Goal: Contribute content: Add original content to the website for others to see

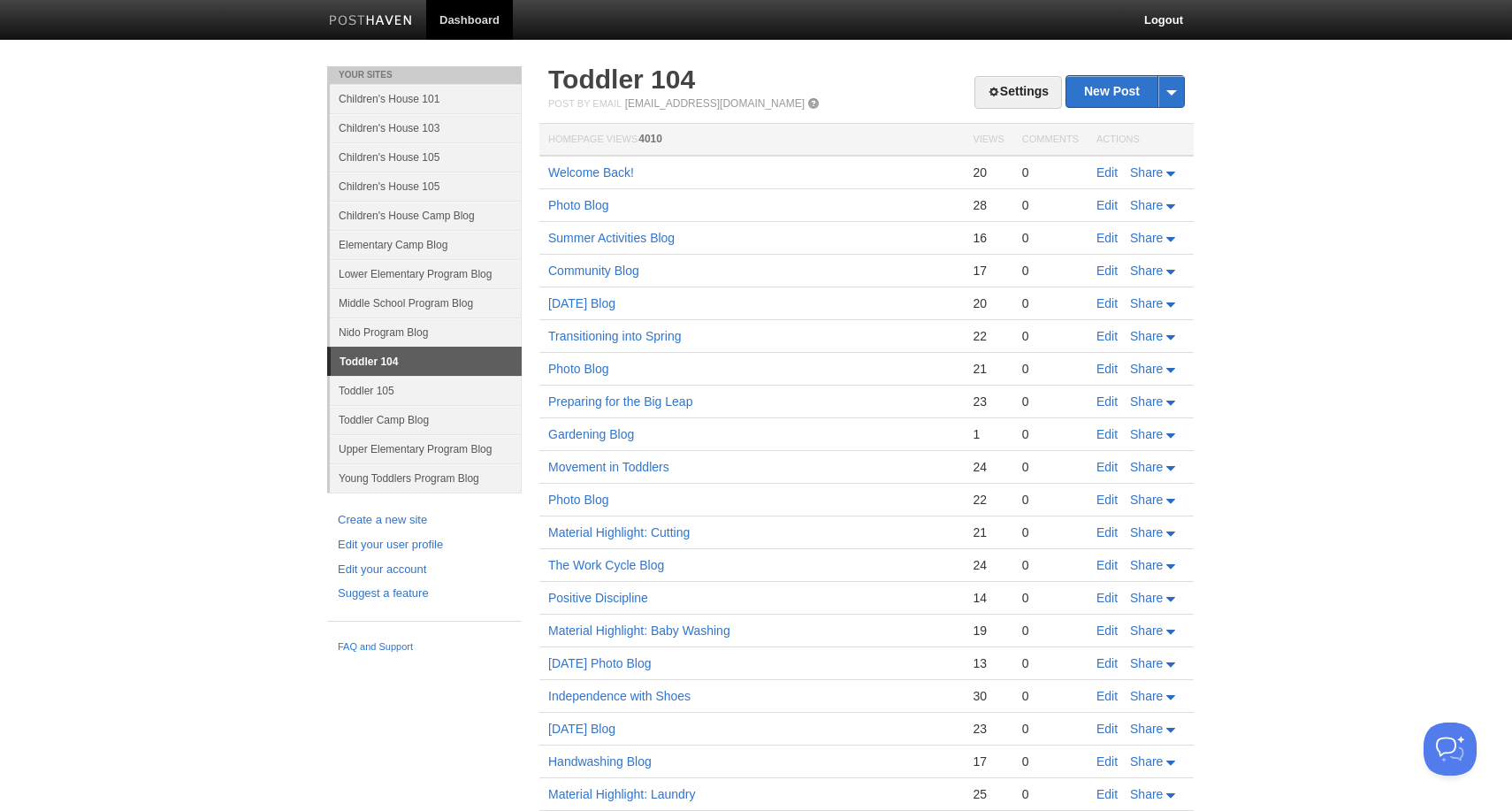
click at [412, 483] on link "Young Toddlers Program Blog" at bounding box center [426, 477] width 192 height 29
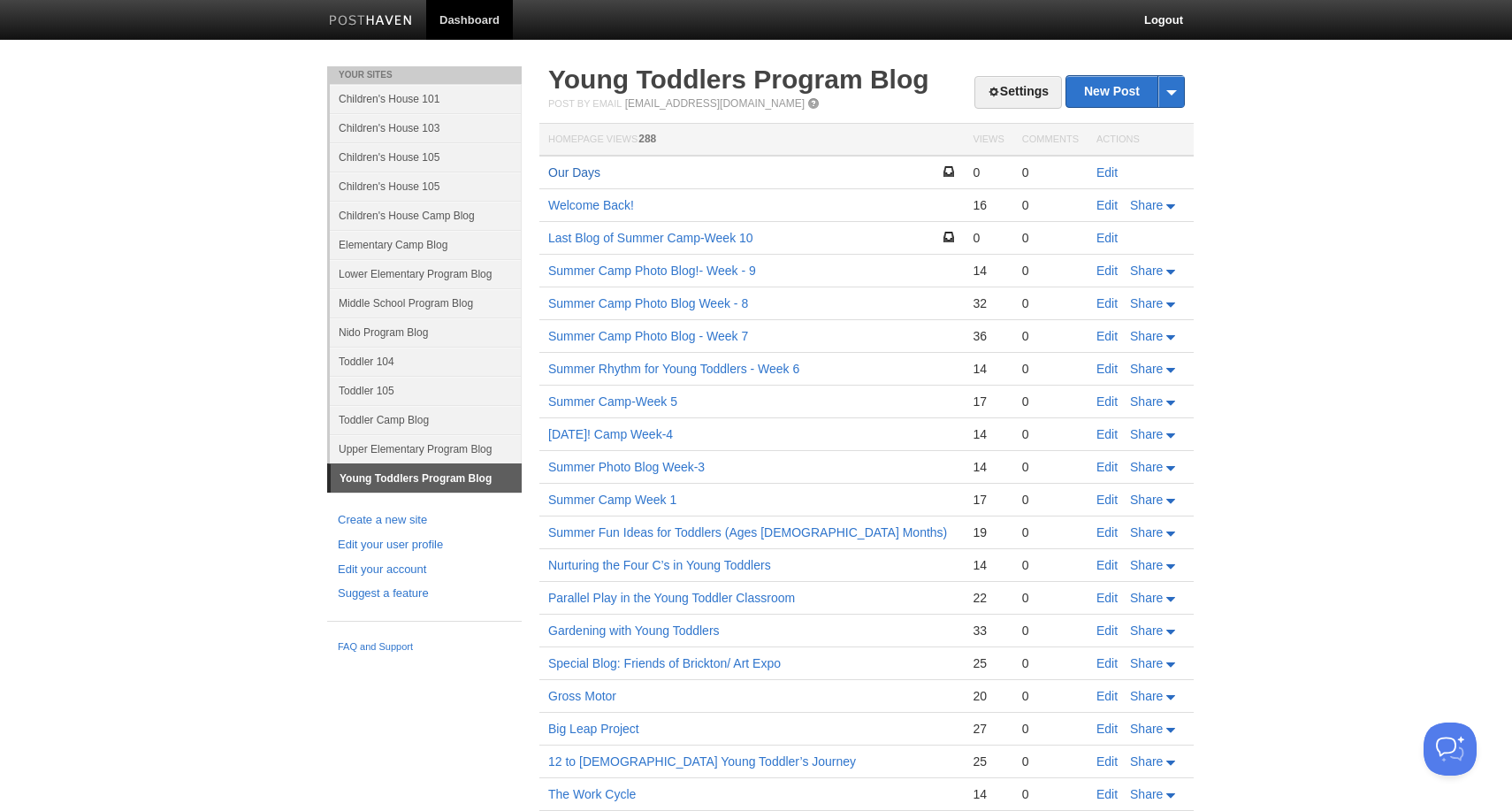
click at [582, 171] on link "Our Days" at bounding box center [574, 172] width 52 height 14
click at [380, 369] on link "Toddler 104" at bounding box center [426, 361] width 192 height 29
click at [381, 364] on link "Toddler 104" at bounding box center [426, 361] width 192 height 29
click at [371, 364] on link "Toddler 104" at bounding box center [426, 361] width 192 height 29
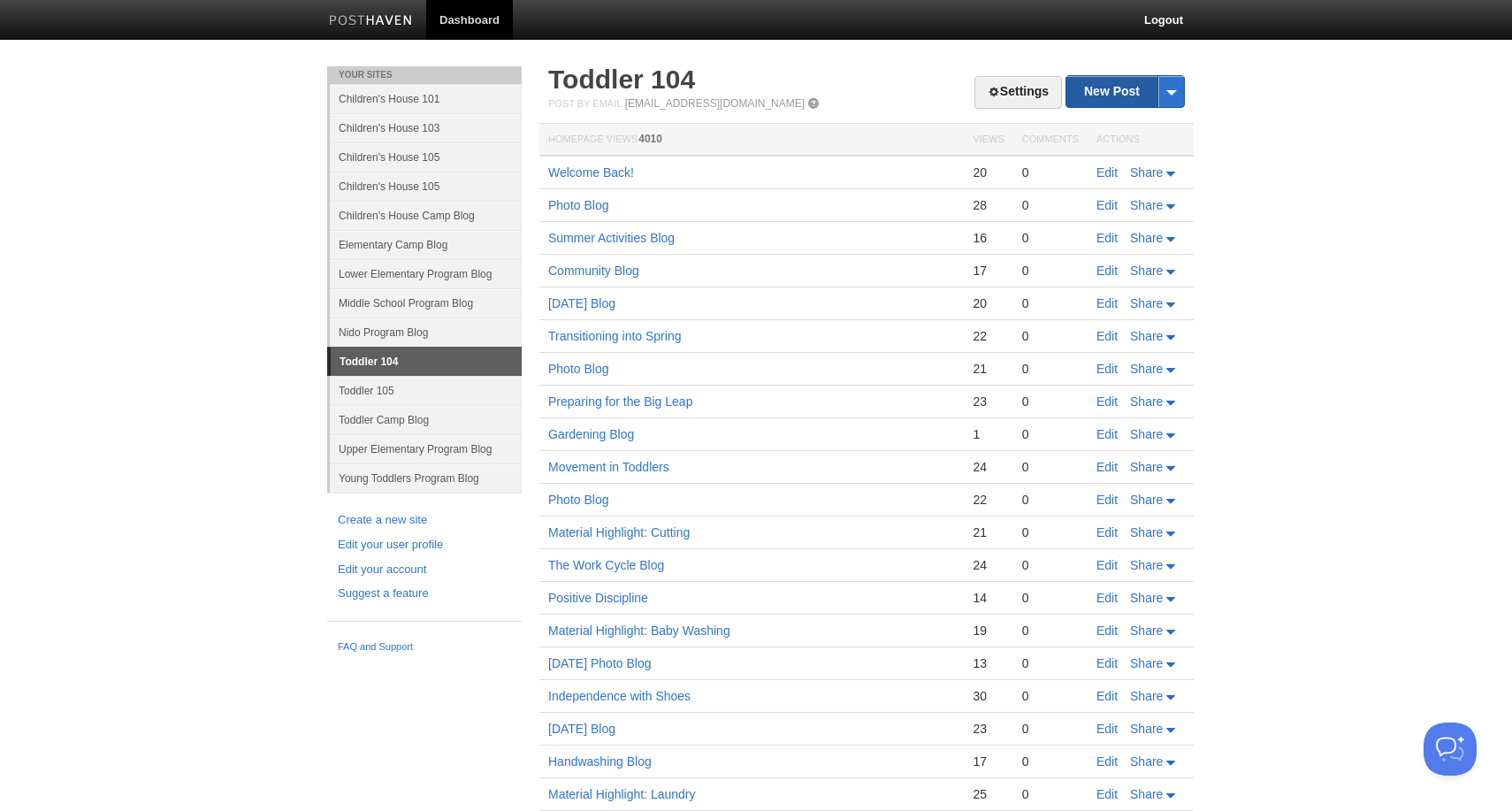
click at [1138, 92] on link "New Post" at bounding box center [1125, 91] width 118 height 31
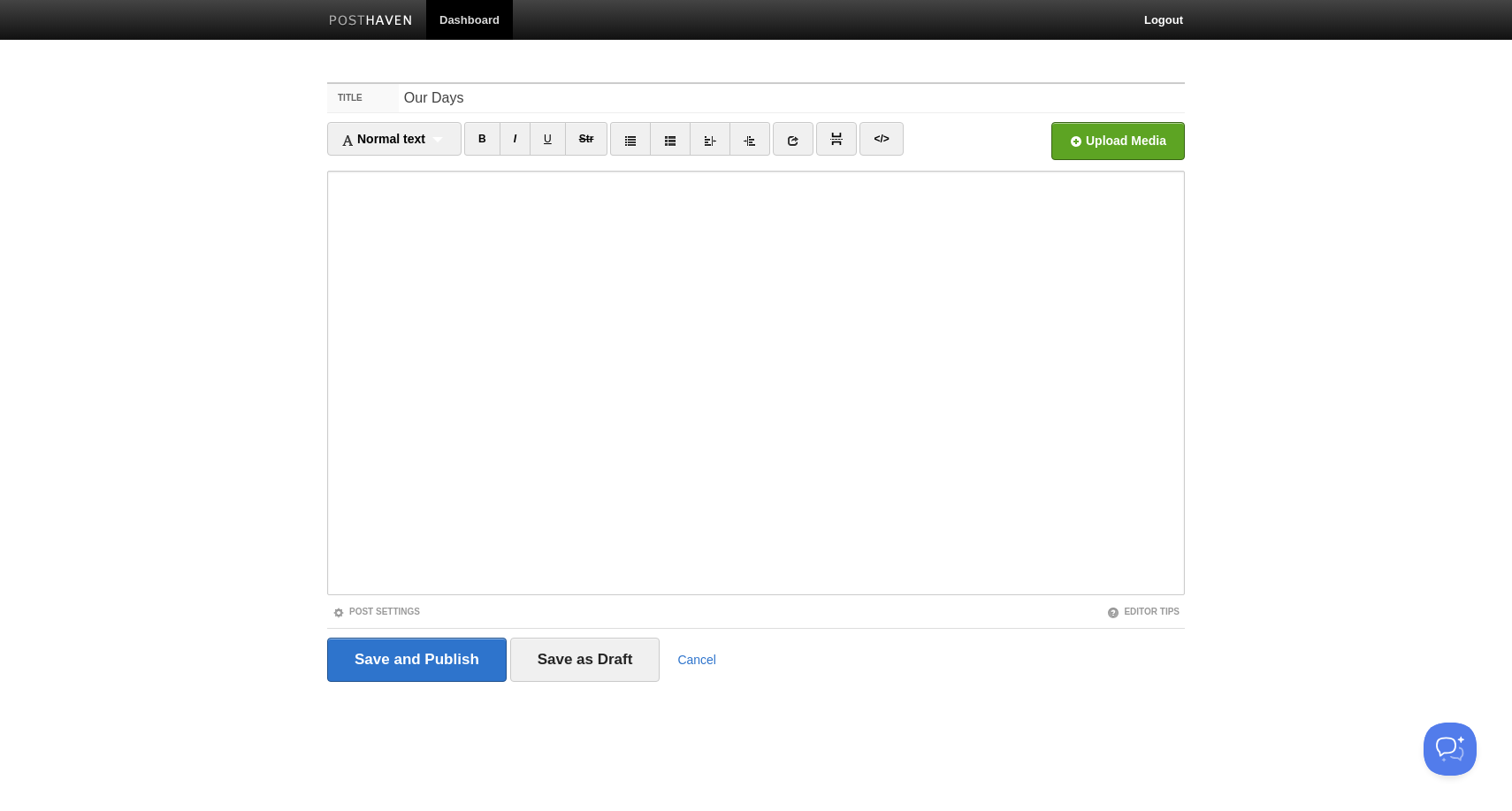
type input "Our Days"
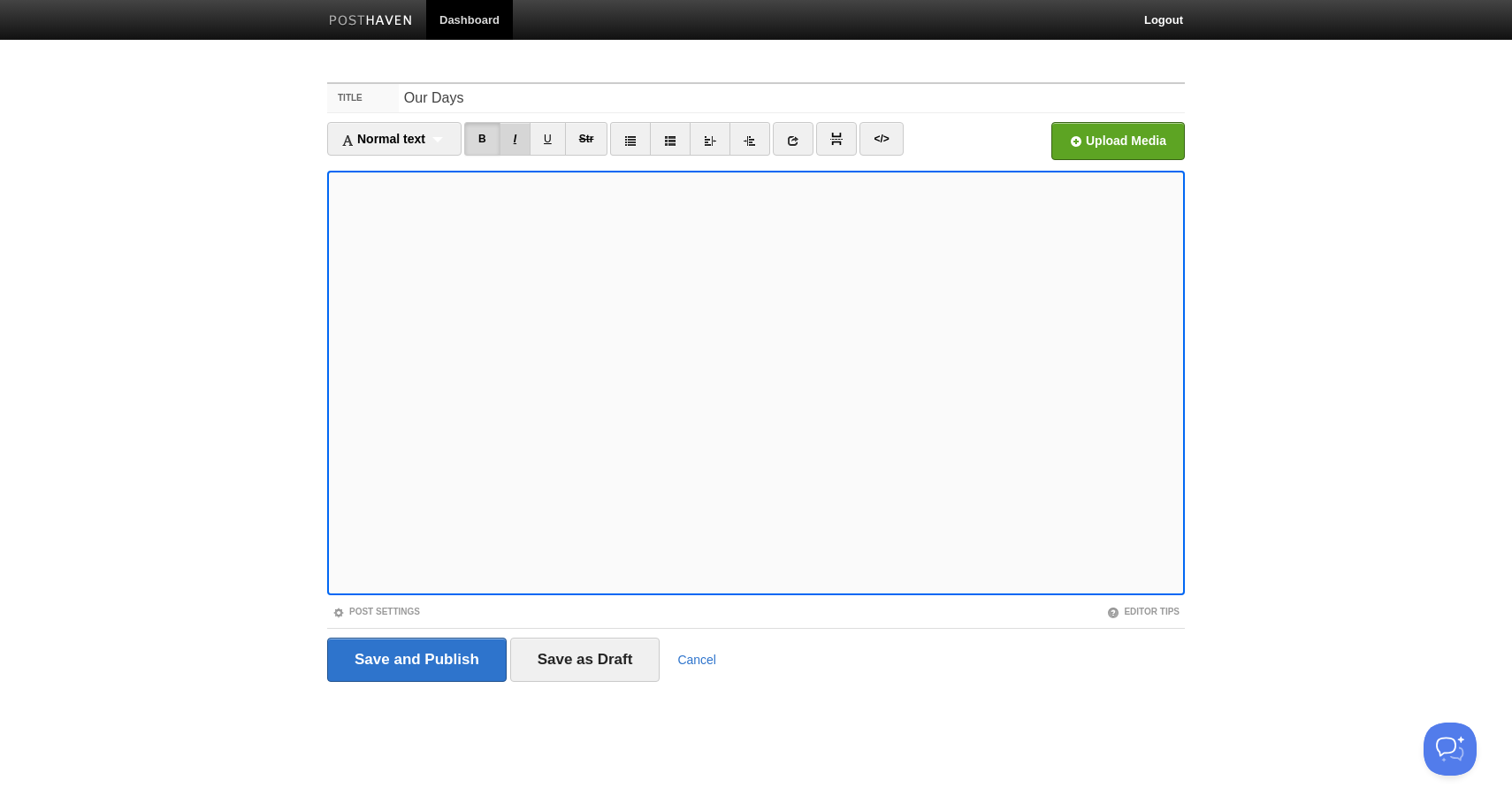
click at [519, 138] on link "I" at bounding box center [515, 139] width 31 height 33
click at [521, 141] on link "I" at bounding box center [515, 139] width 31 height 33
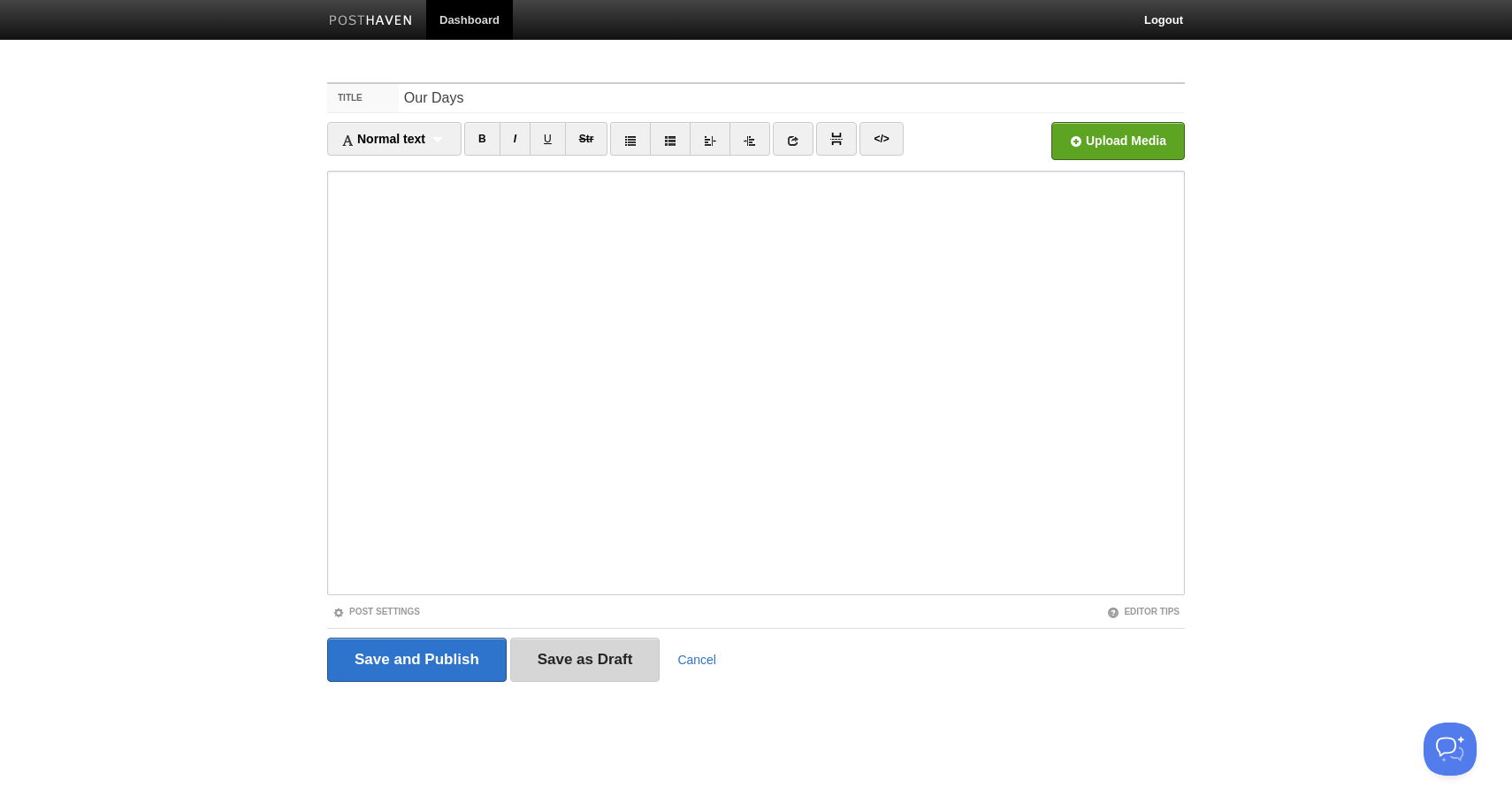
click at [596, 666] on input "Save as Draft" at bounding box center [585, 660] width 150 height 45
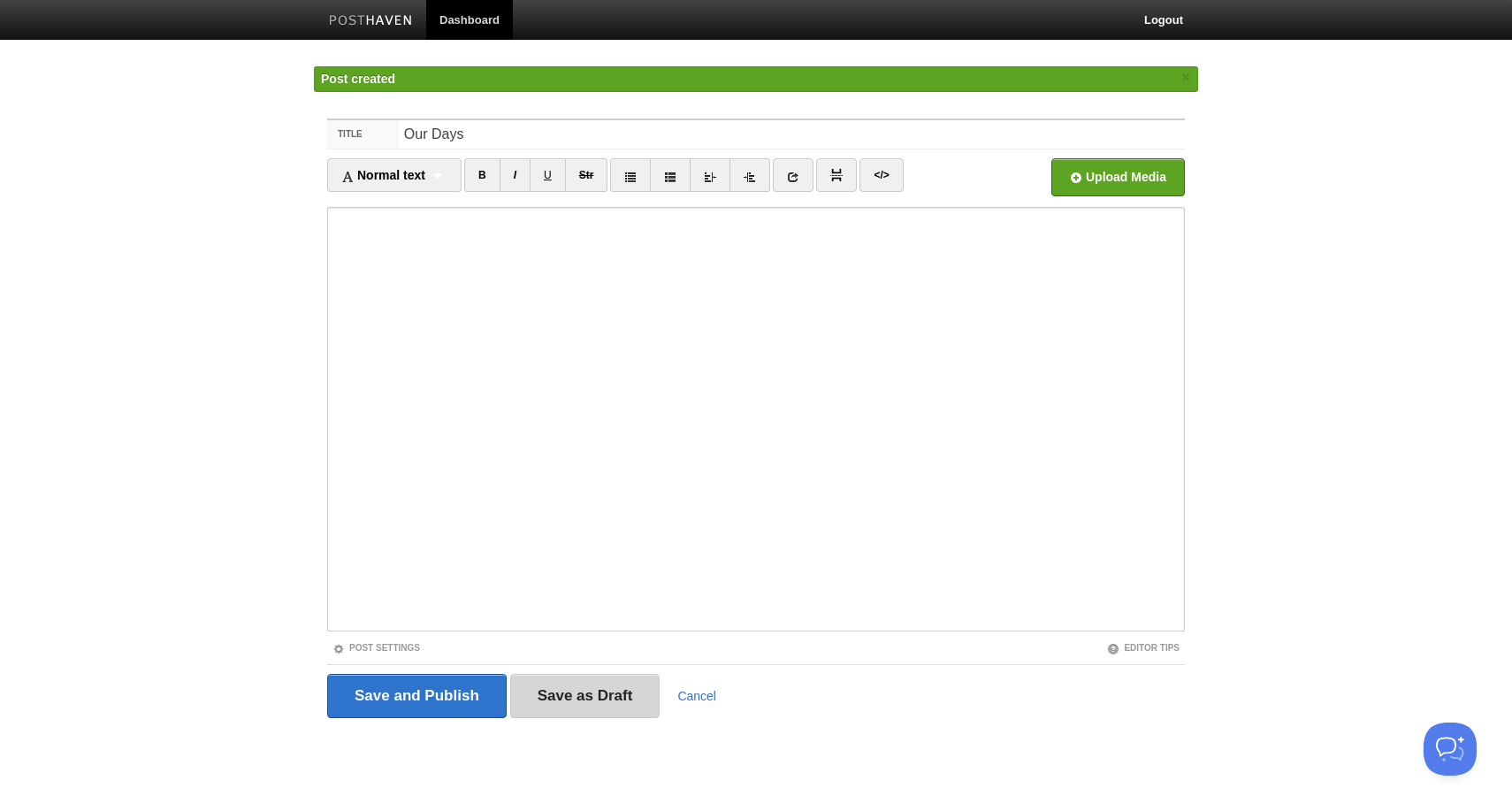
click at [590, 700] on input "Save as Draft" at bounding box center [585, 696] width 150 height 45
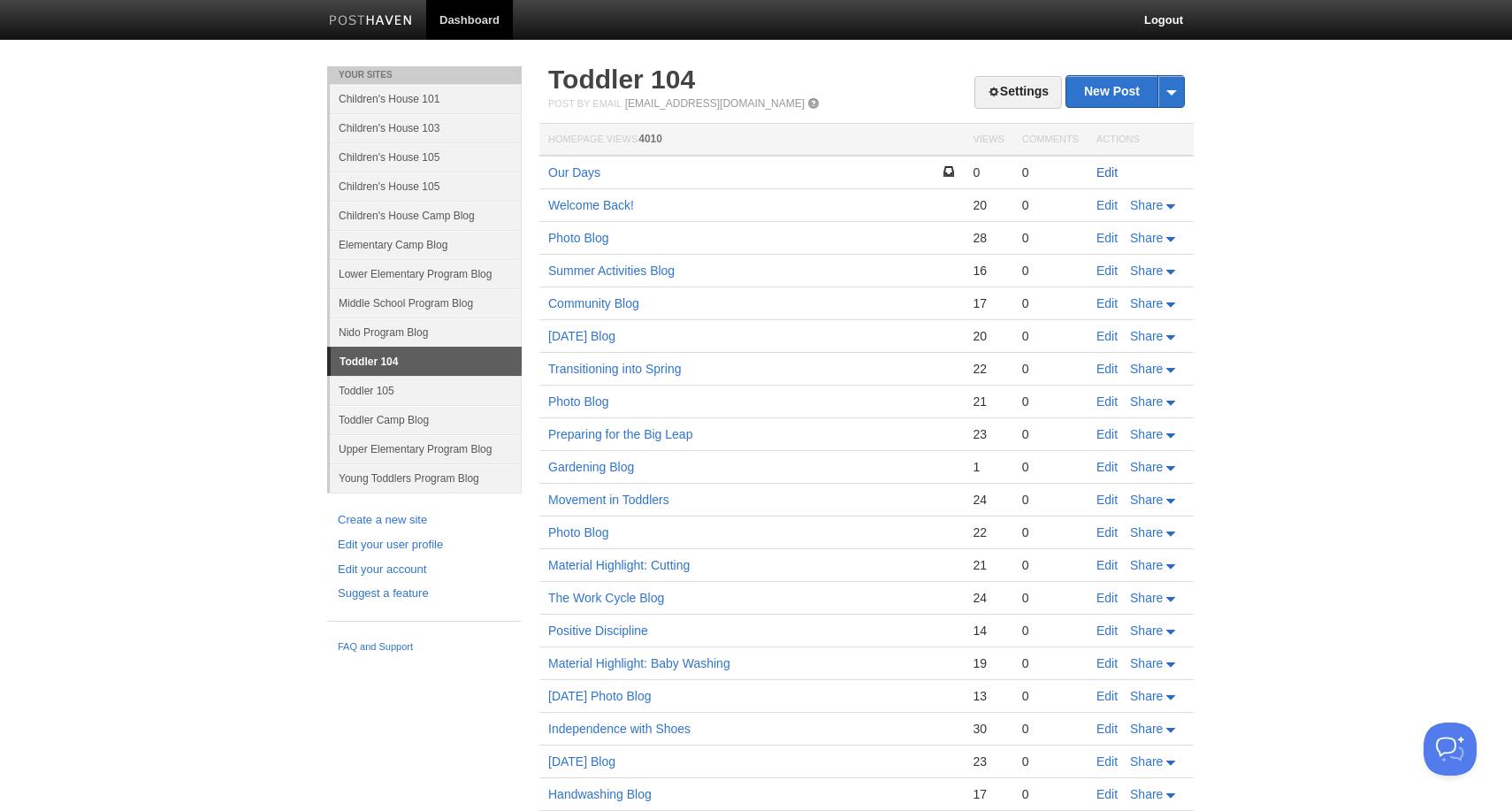
click at [1104, 173] on link "Edit" at bounding box center [1107, 172] width 21 height 14
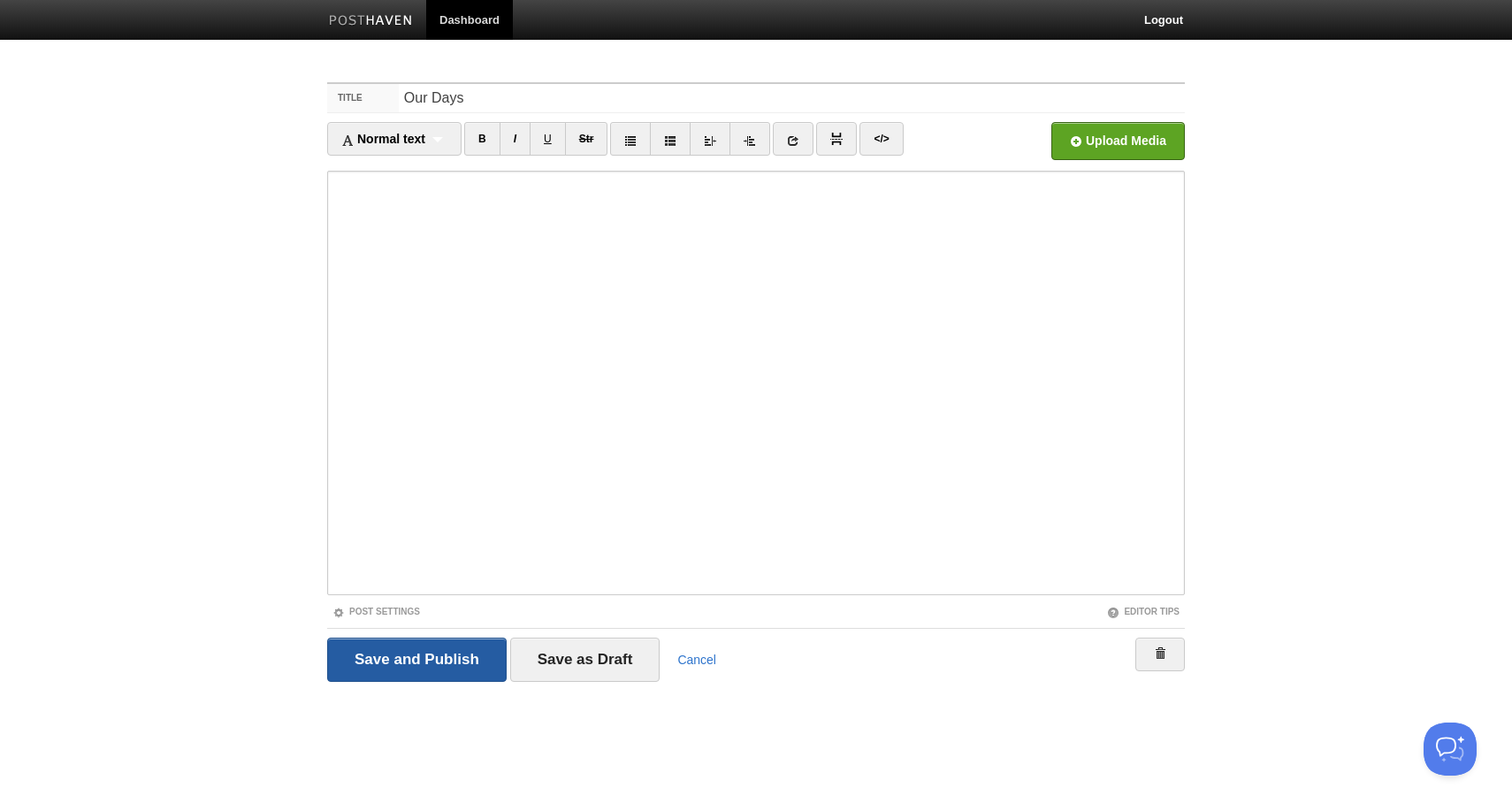
click at [455, 669] on input "Save and Publish" at bounding box center [417, 660] width 180 height 45
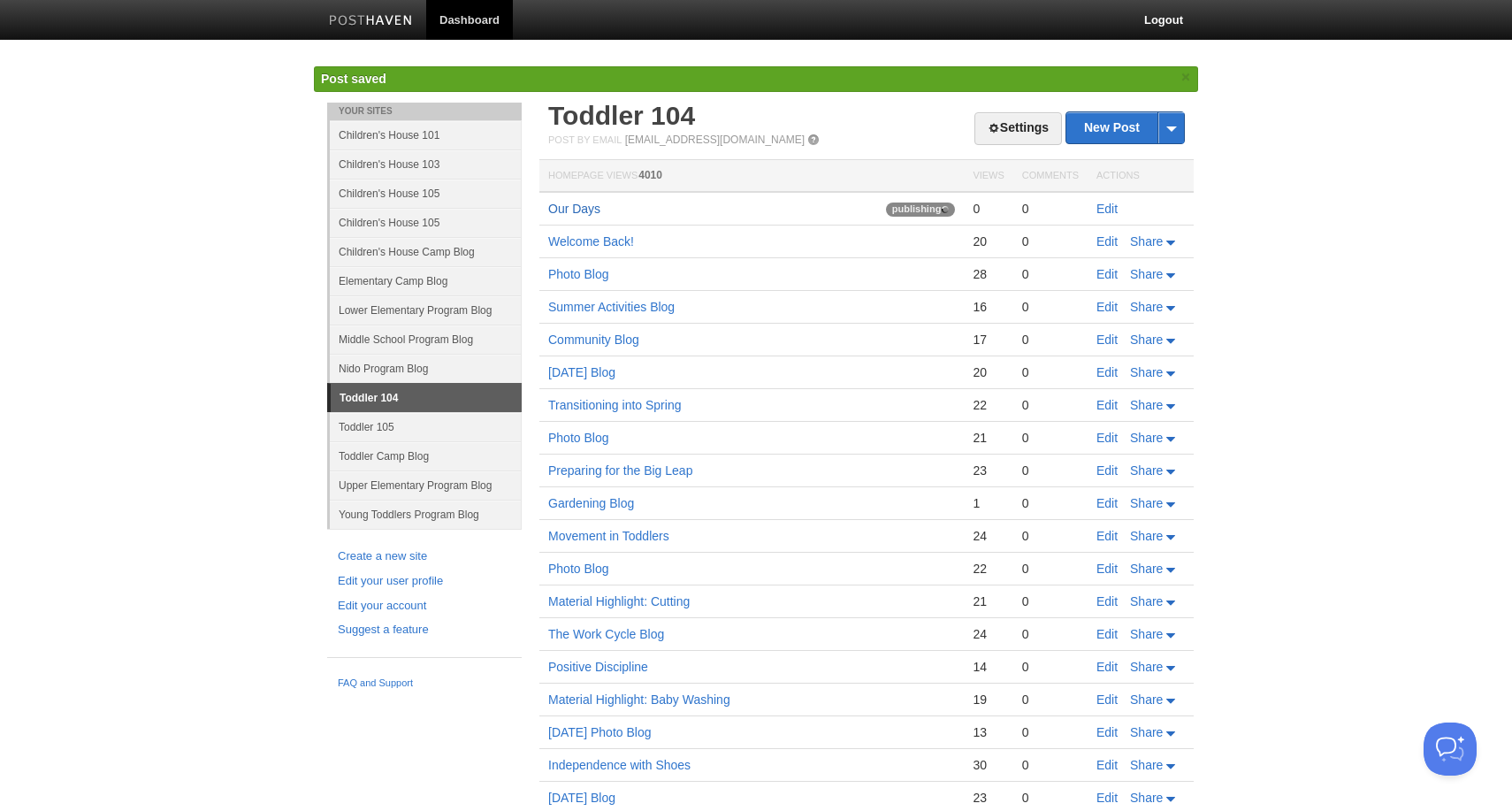
click at [592, 214] on link "Our Days" at bounding box center [574, 208] width 52 height 14
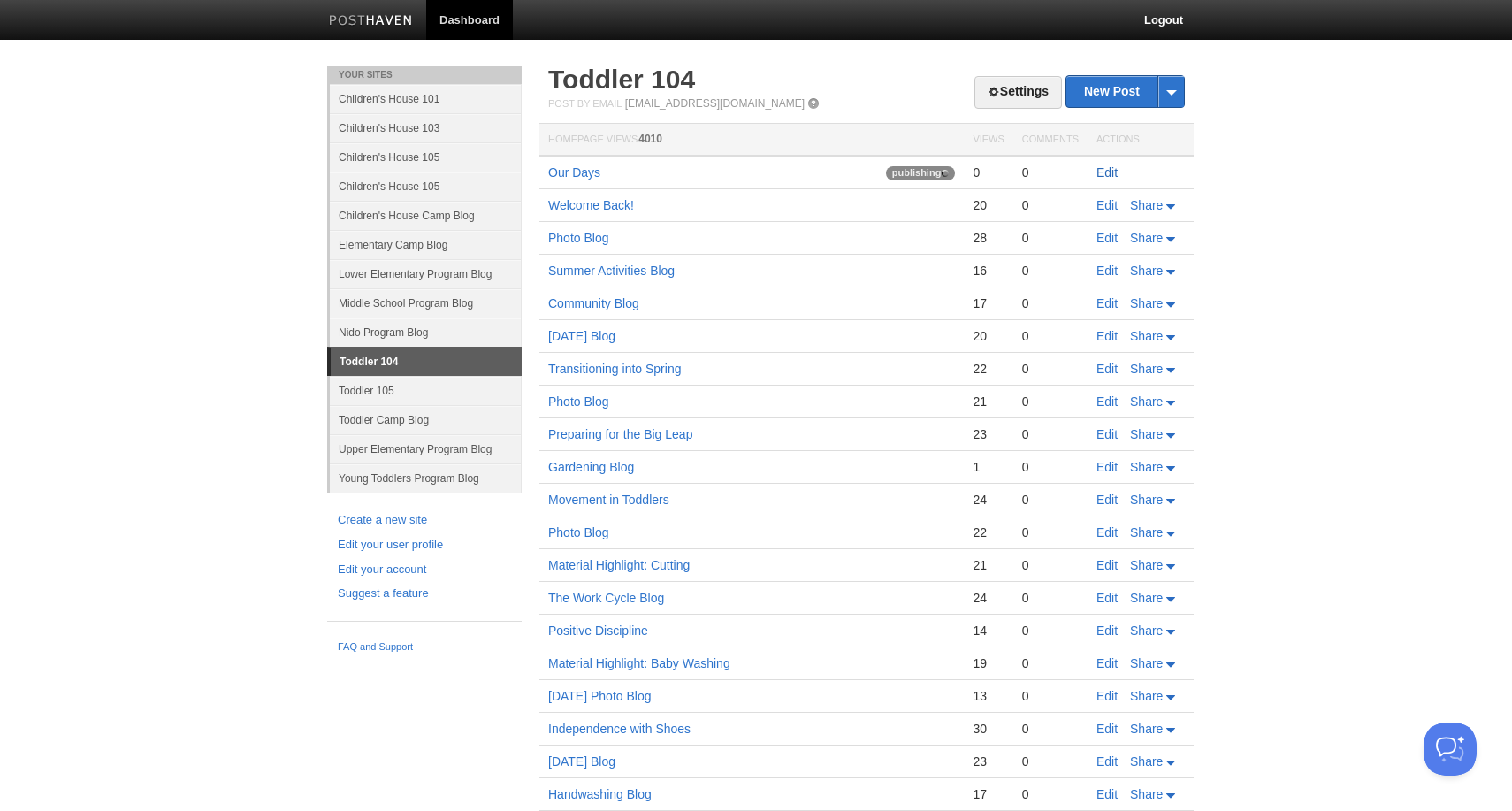
click at [1112, 170] on link "Edit" at bounding box center [1107, 172] width 21 height 14
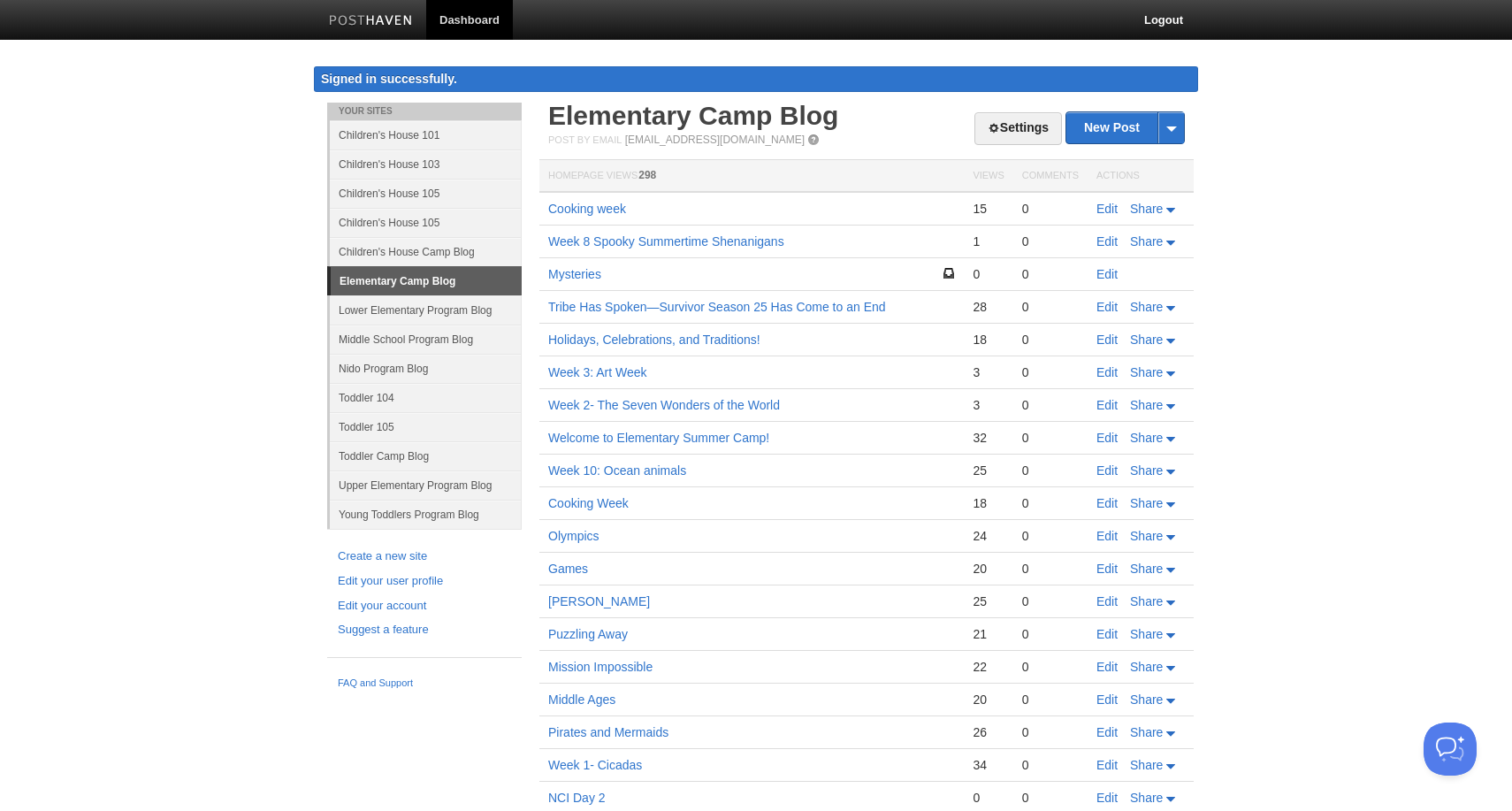
click at [387, 402] on link "Toddler 104" at bounding box center [426, 397] width 192 height 29
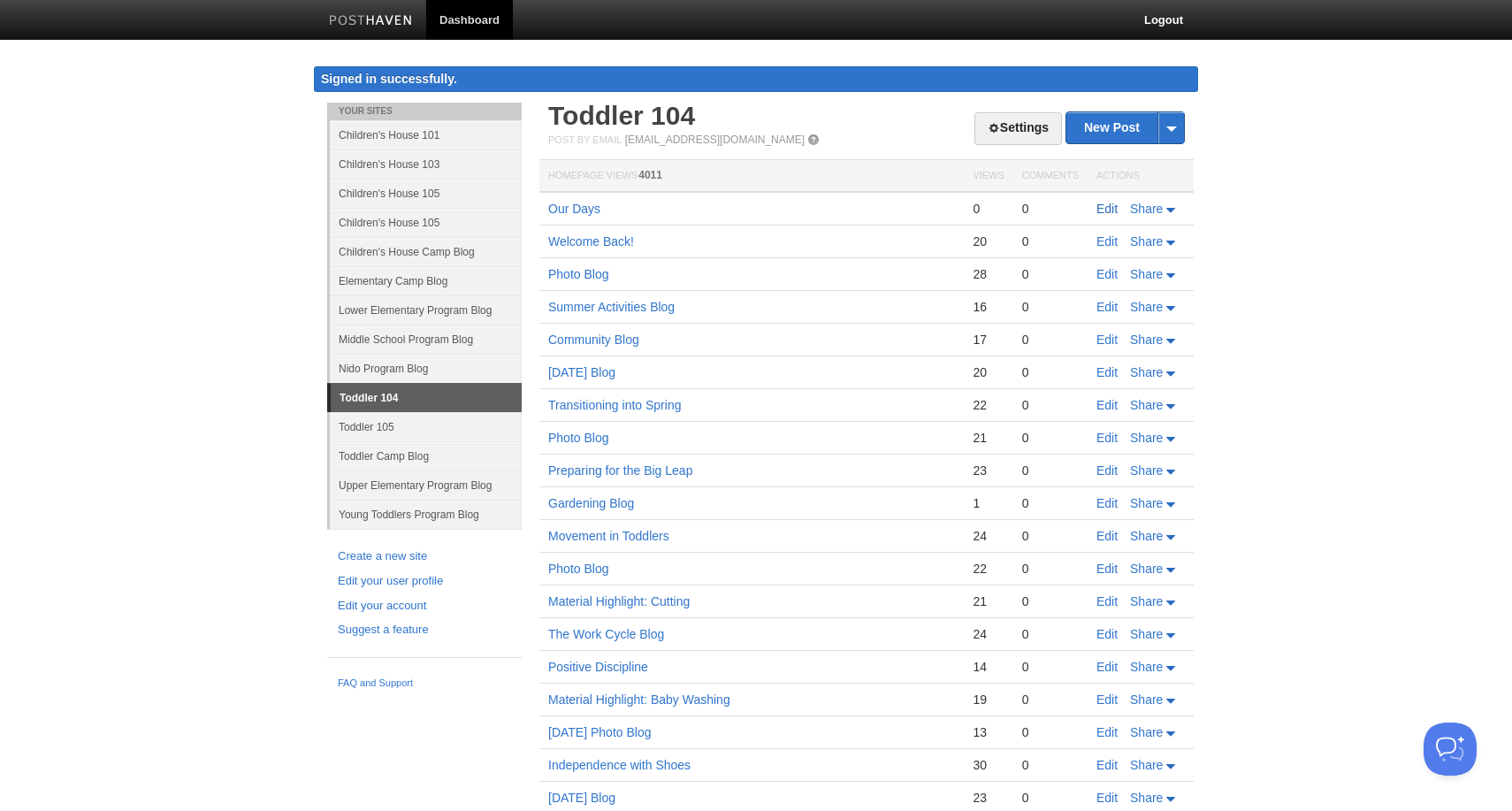
click at [1104, 209] on link "Edit" at bounding box center [1107, 208] width 21 height 14
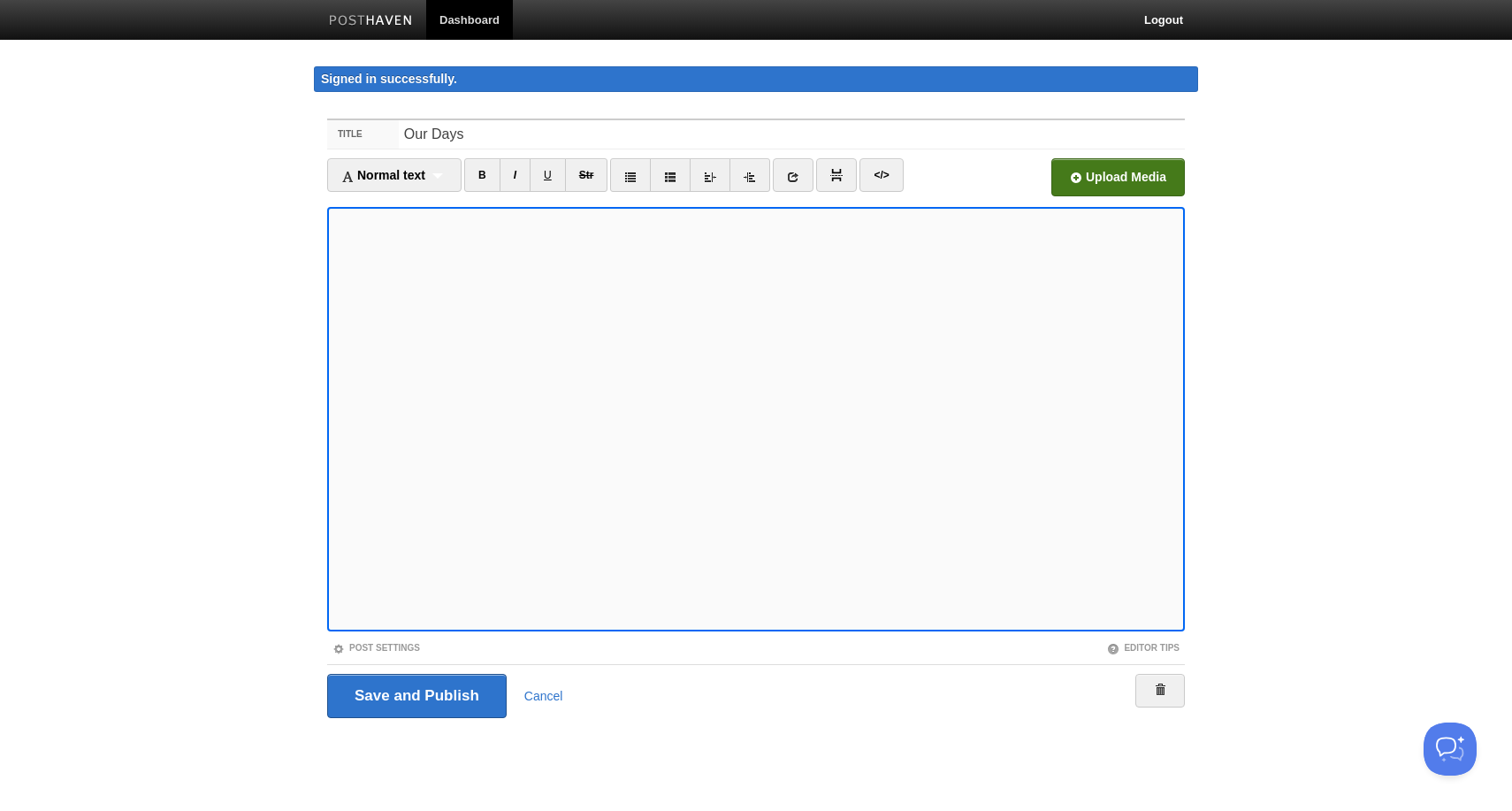
click at [1163, 187] on input "file" at bounding box center [583, 182] width 1339 height 90
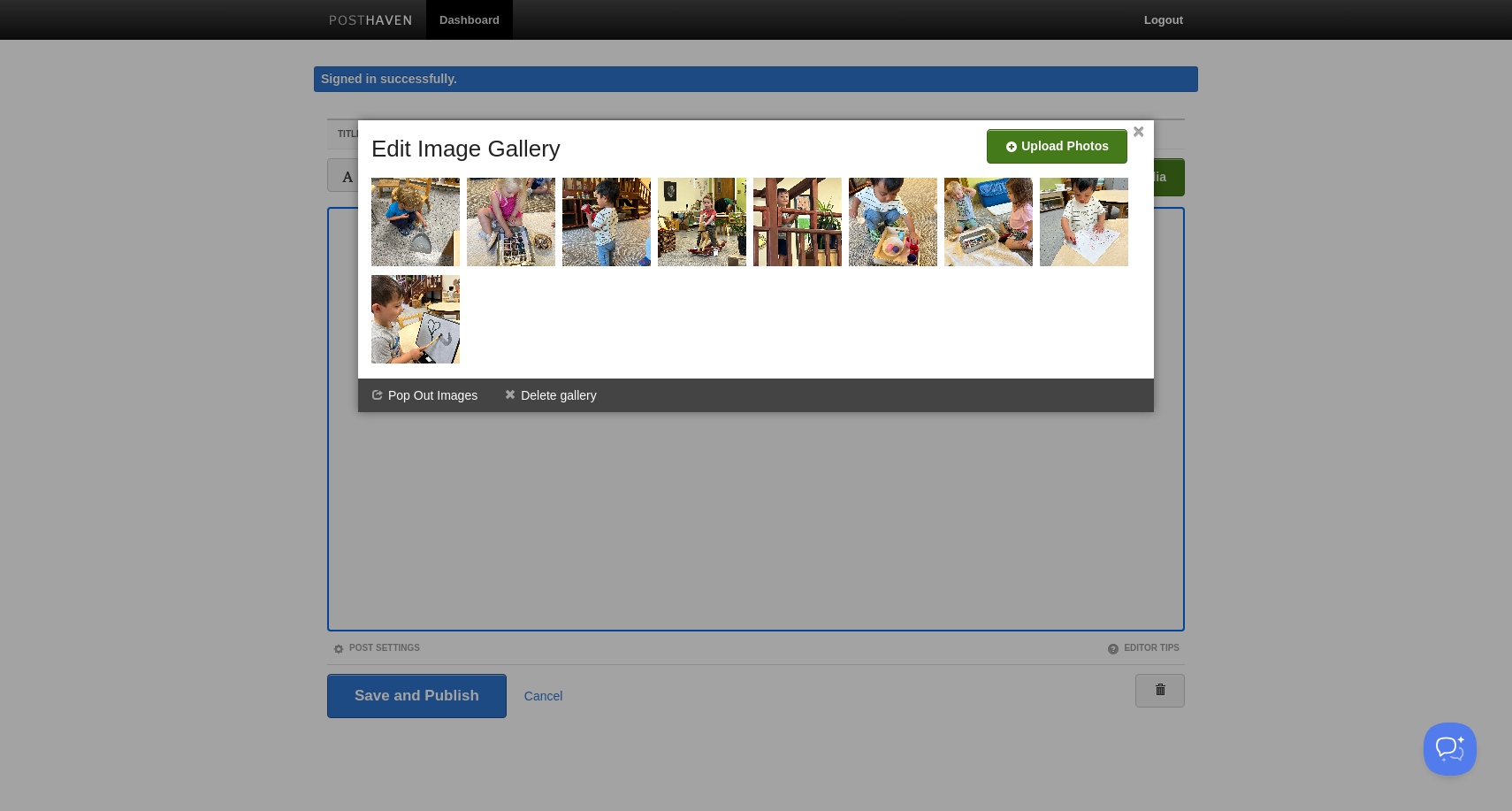
click at [1038, 150] on input "file" at bounding box center [527, 152] width 1339 height 90
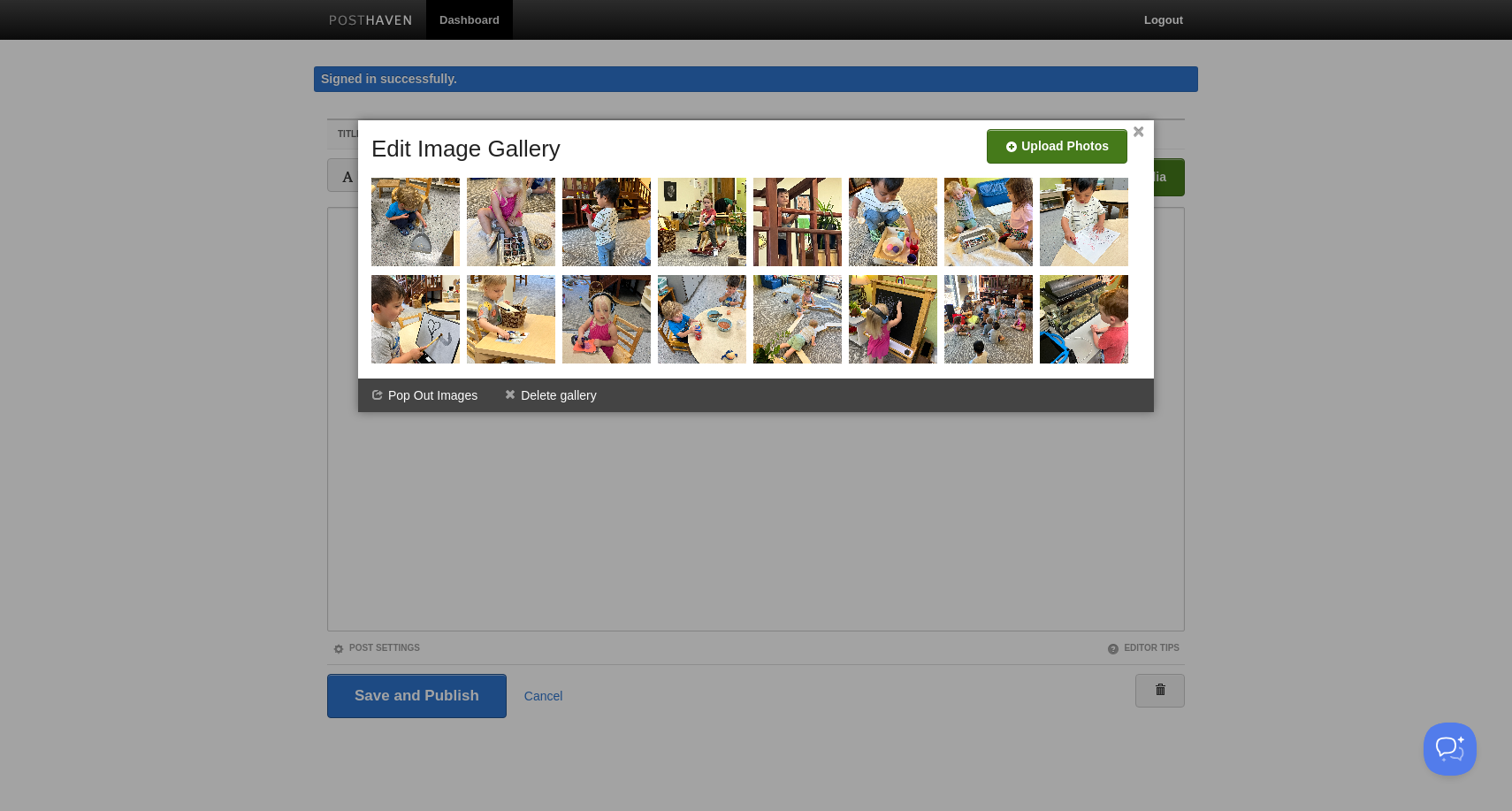
click at [1081, 153] on input "file" at bounding box center [527, 152] width 1339 height 90
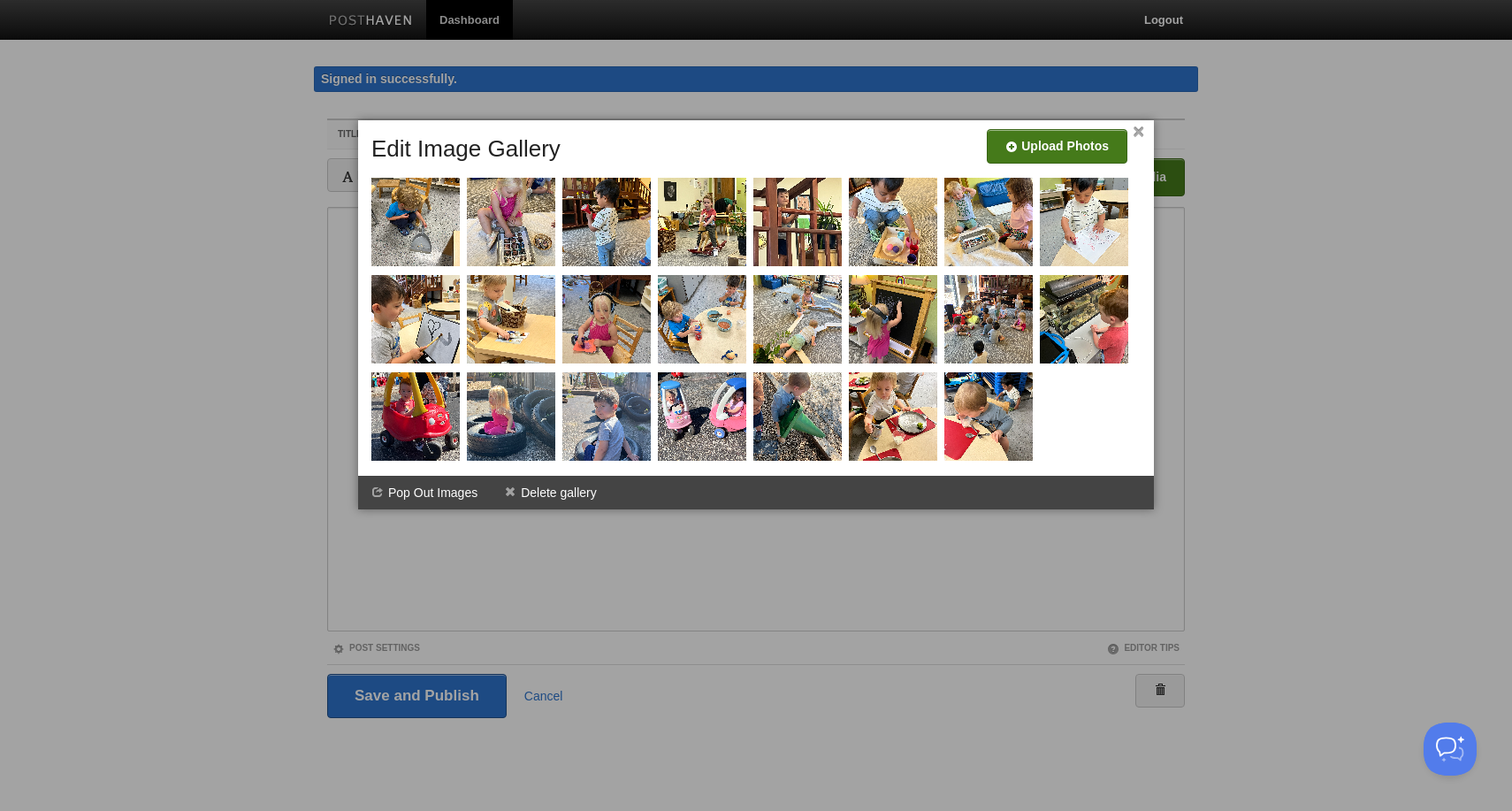
click at [1070, 143] on input "file" at bounding box center [527, 152] width 1339 height 90
click at [1146, 130] on div "× Upload Photos Edit Image Gallery Combine Galleries Pop Out Images Delete gall…" at bounding box center [756, 315] width 796 height 389
click at [1135, 133] on link "×" at bounding box center [1138, 132] width 11 height 9
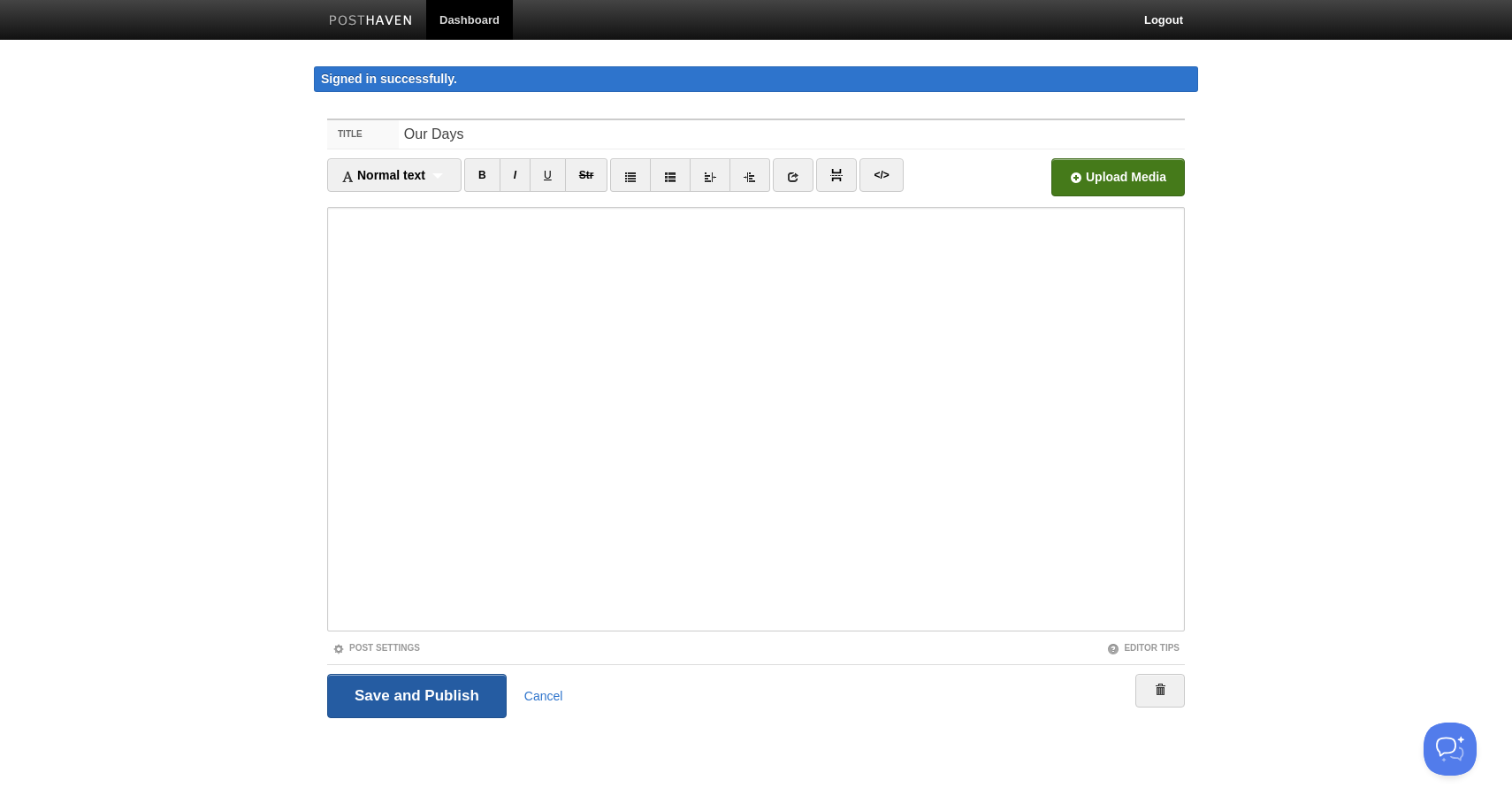
click at [436, 704] on input "Save and Publish" at bounding box center [417, 696] width 180 height 45
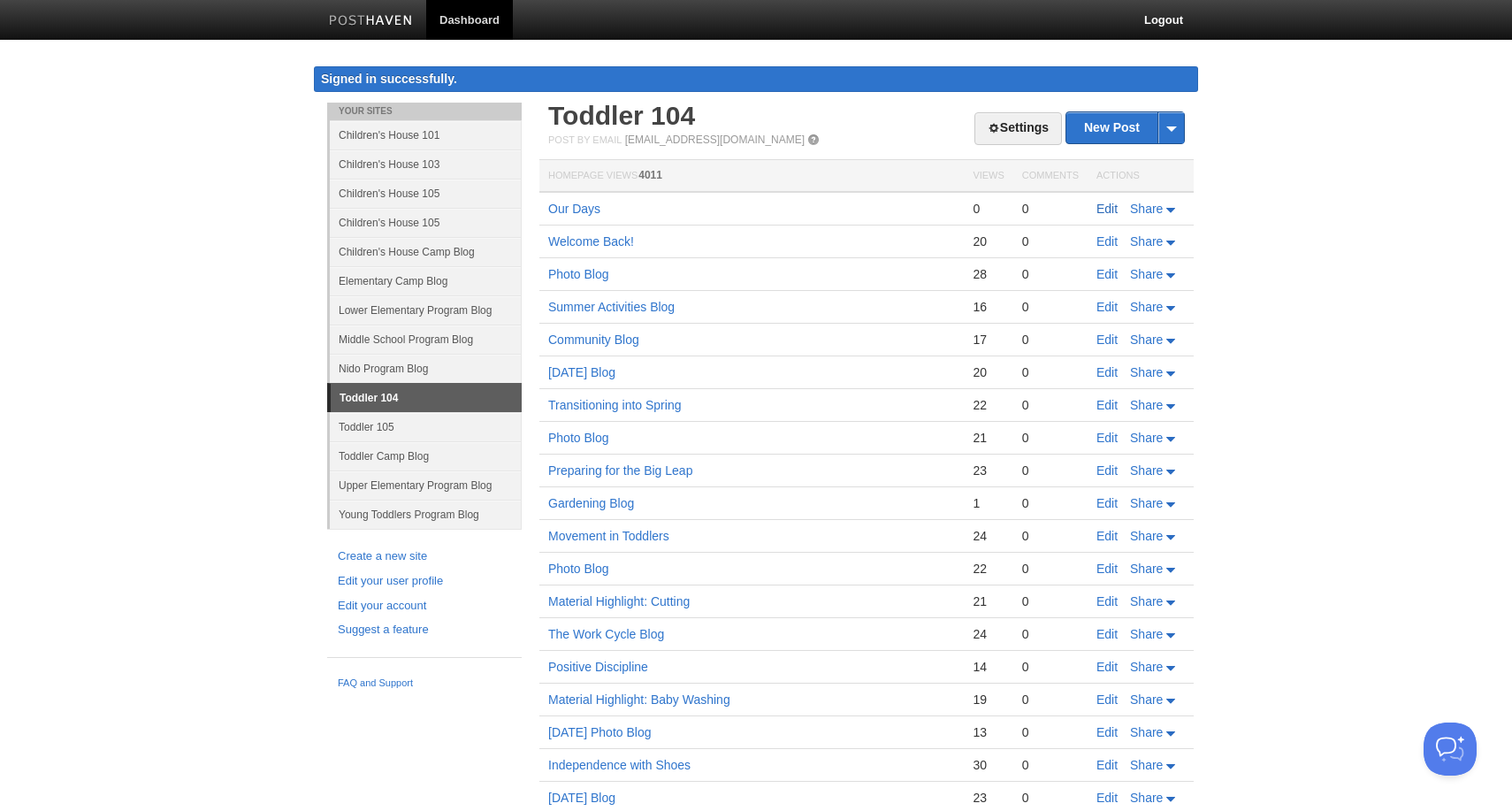
click at [1108, 202] on link "Edit" at bounding box center [1107, 208] width 21 height 14
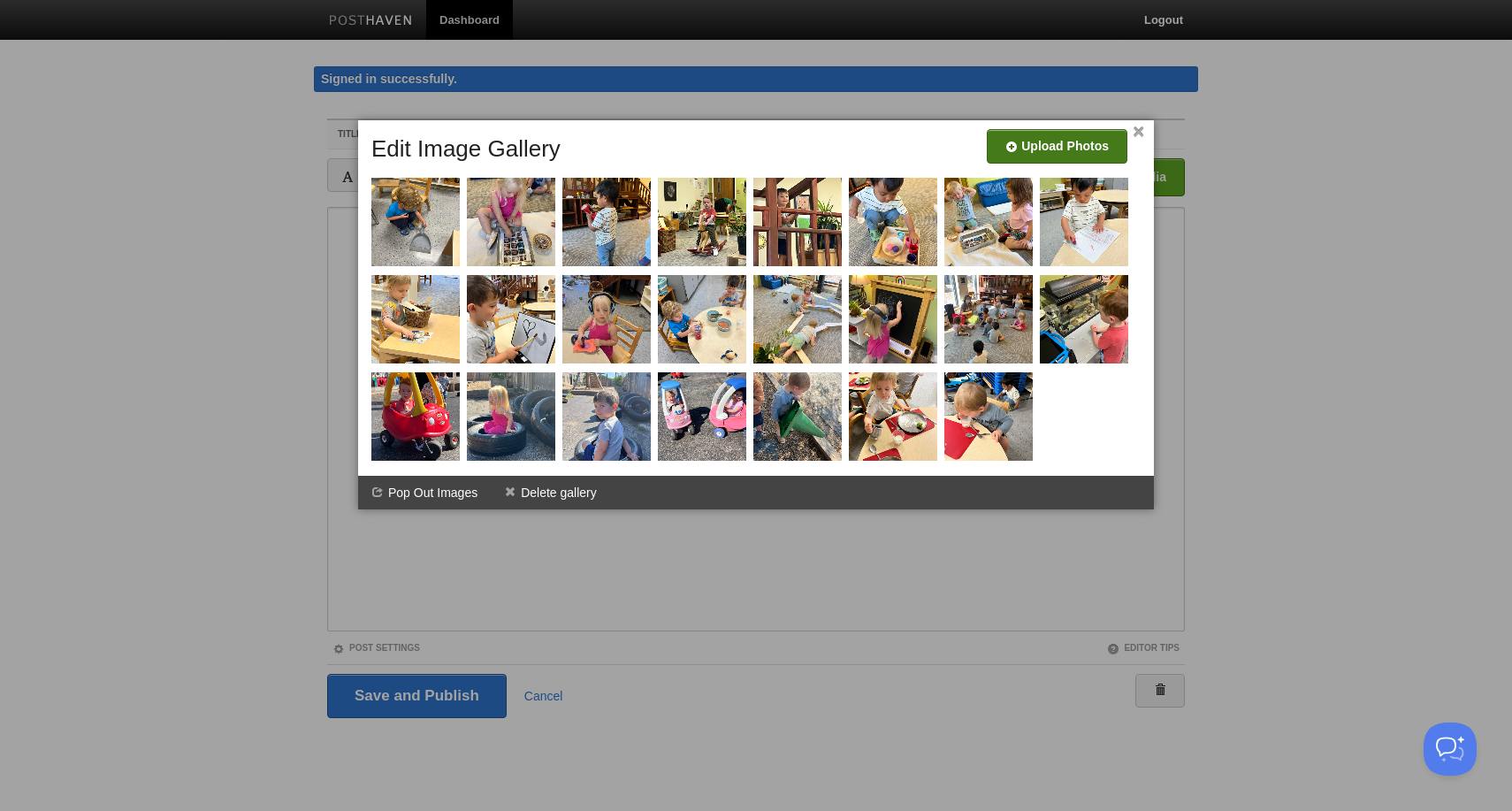
click at [1025, 145] on input "file" at bounding box center [527, 152] width 1339 height 90
click at [1138, 134] on link "×" at bounding box center [1138, 132] width 11 height 9
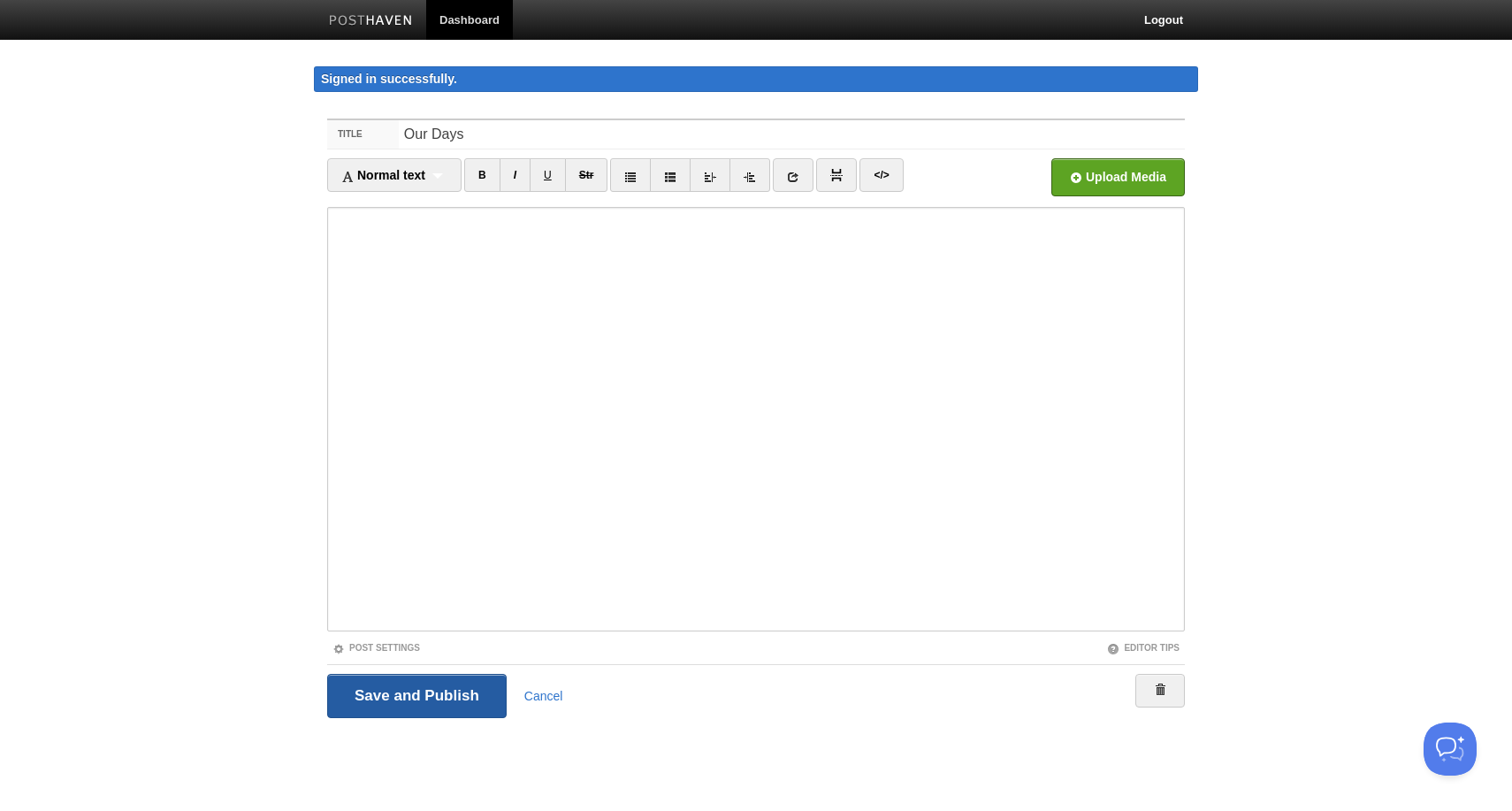
click at [452, 694] on input "Save and Publish" at bounding box center [417, 696] width 180 height 45
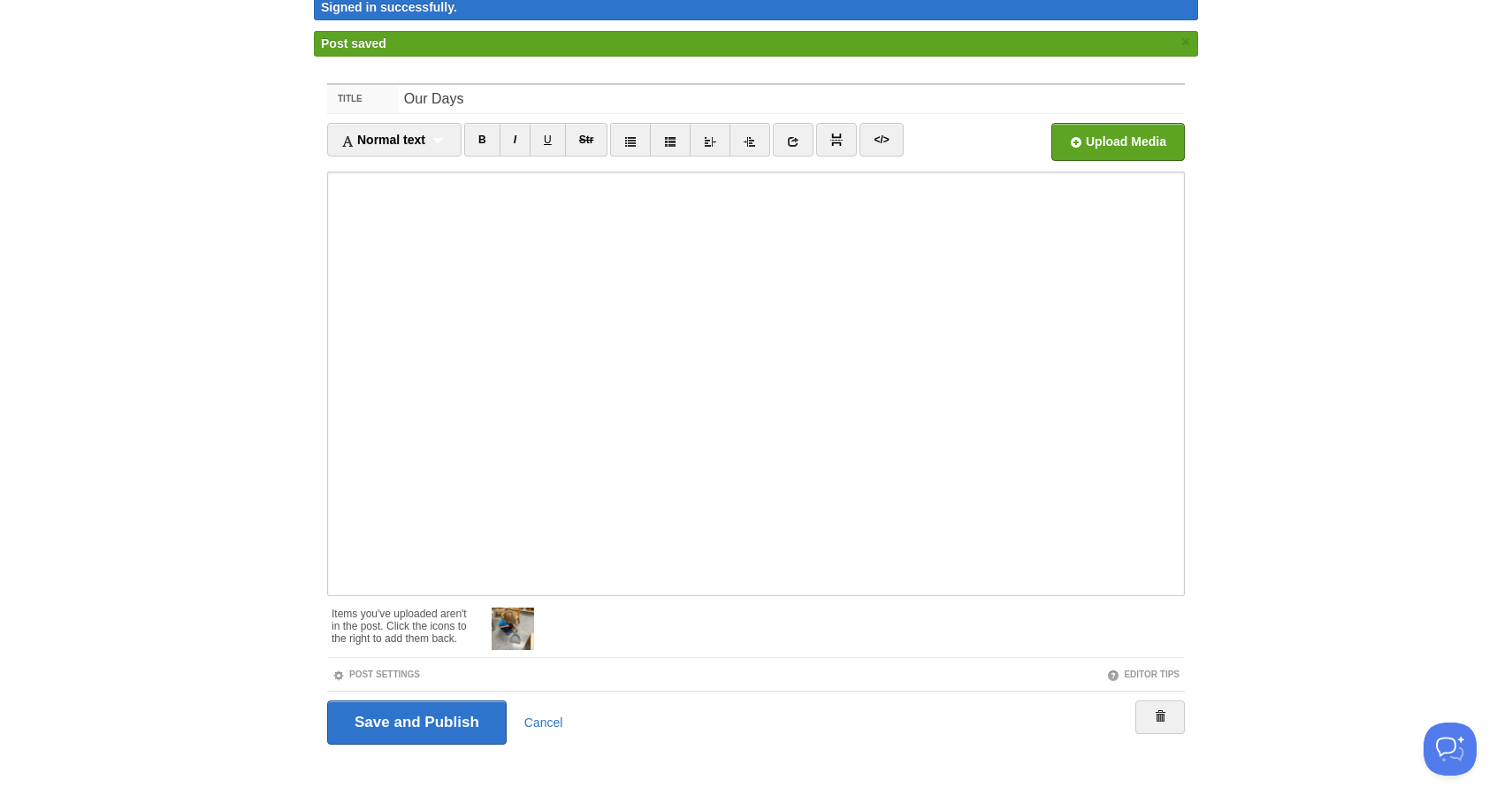
scroll to position [71, 0]
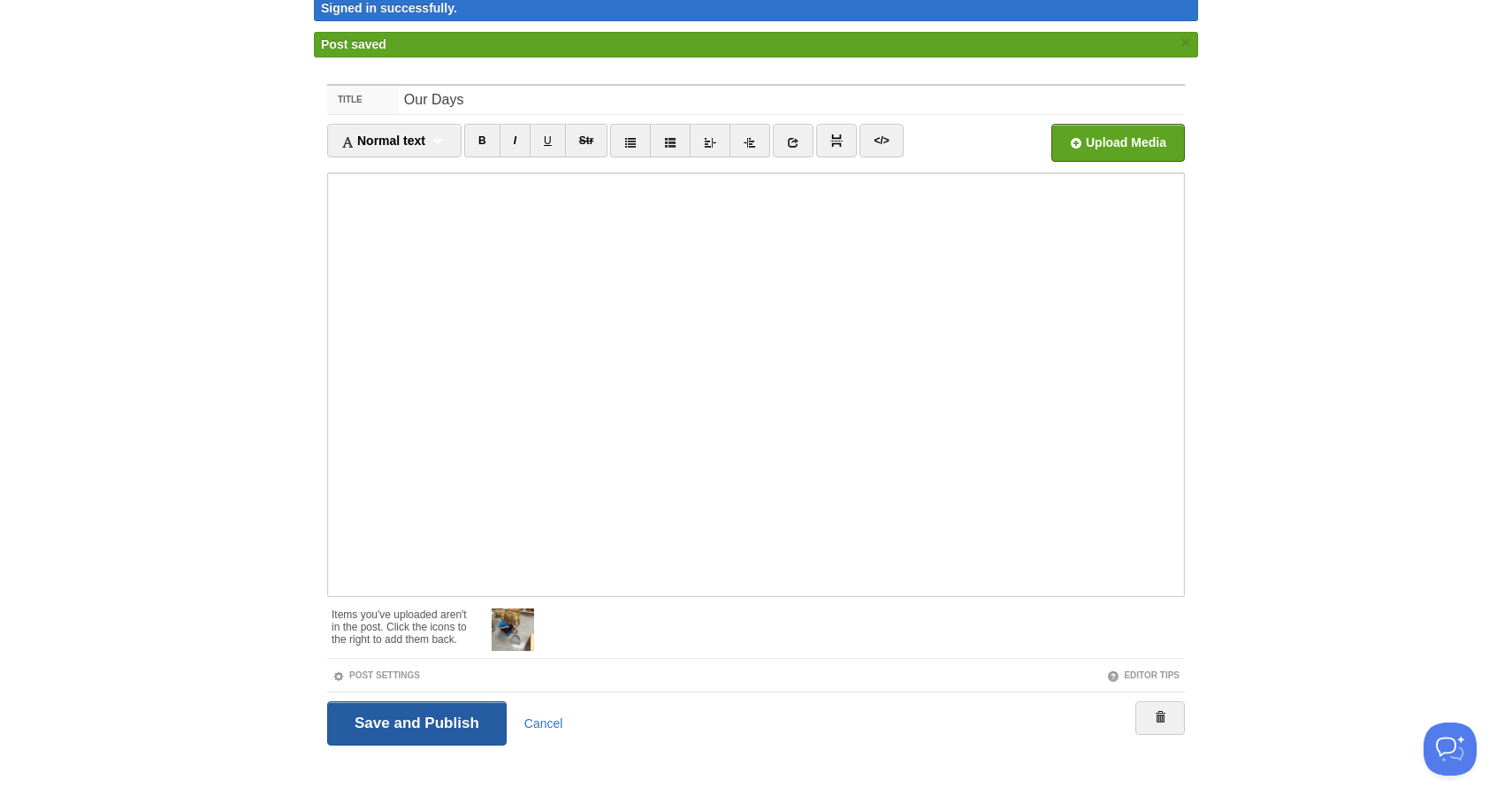
click at [455, 719] on input "Save and Publish" at bounding box center [417, 724] width 180 height 45
